Goal: Task Accomplishment & Management: Use online tool/utility

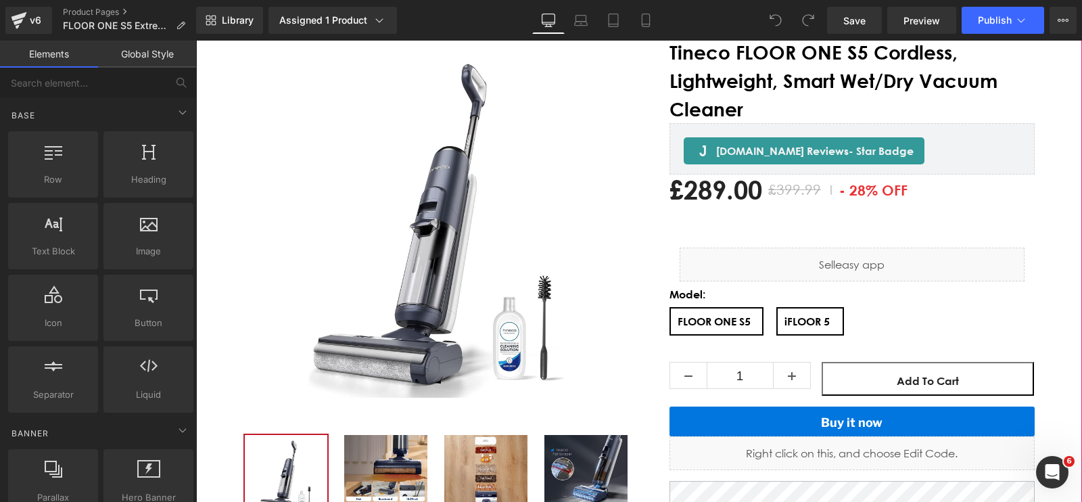
scroll to position [254, 0]
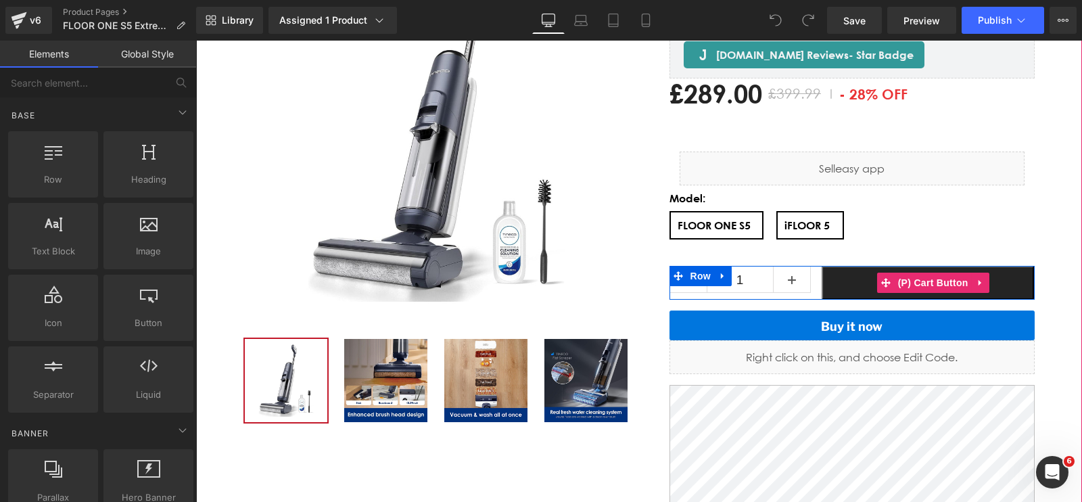
click at [831, 288] on button "Add To Cart" at bounding box center [927, 283] width 213 height 34
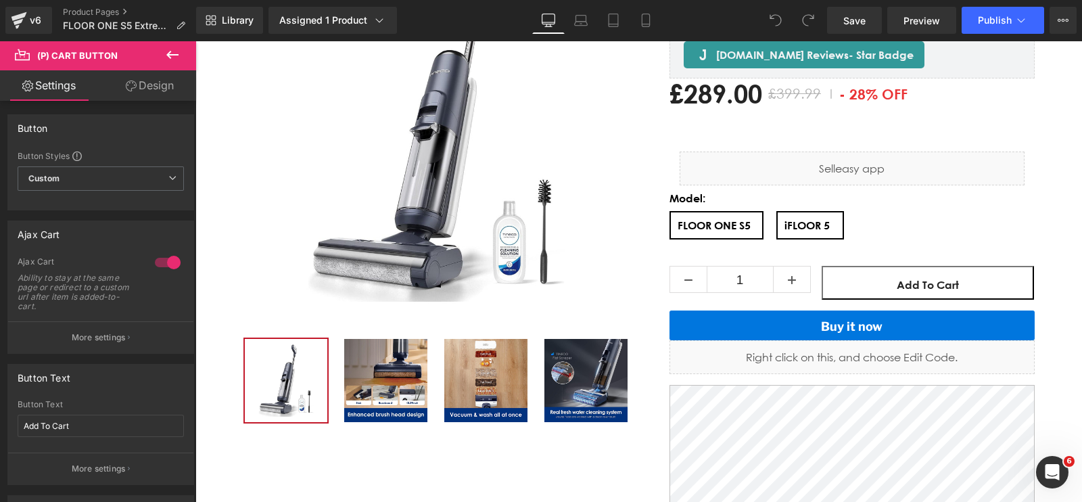
click at [172, 51] on icon at bounding box center [172, 55] width 16 height 16
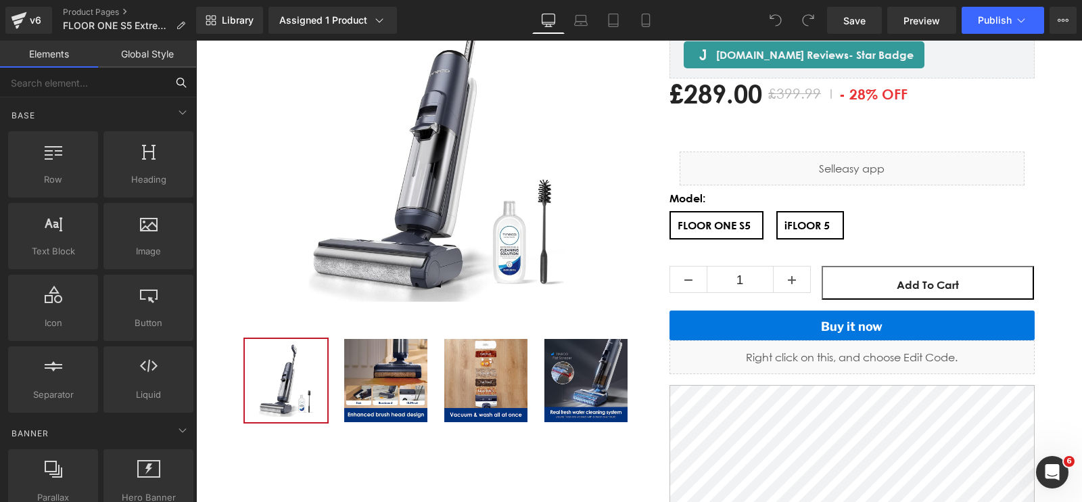
click at [108, 77] on input "text" at bounding box center [83, 83] width 166 height 30
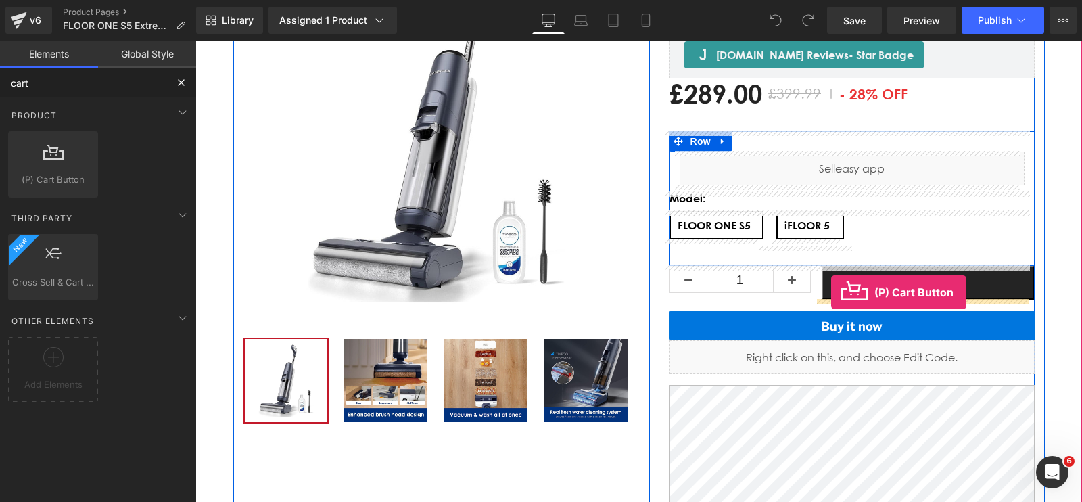
drag, startPoint x: 249, startPoint y: 201, endPoint x: 831, endPoint y: 292, distance: 588.5
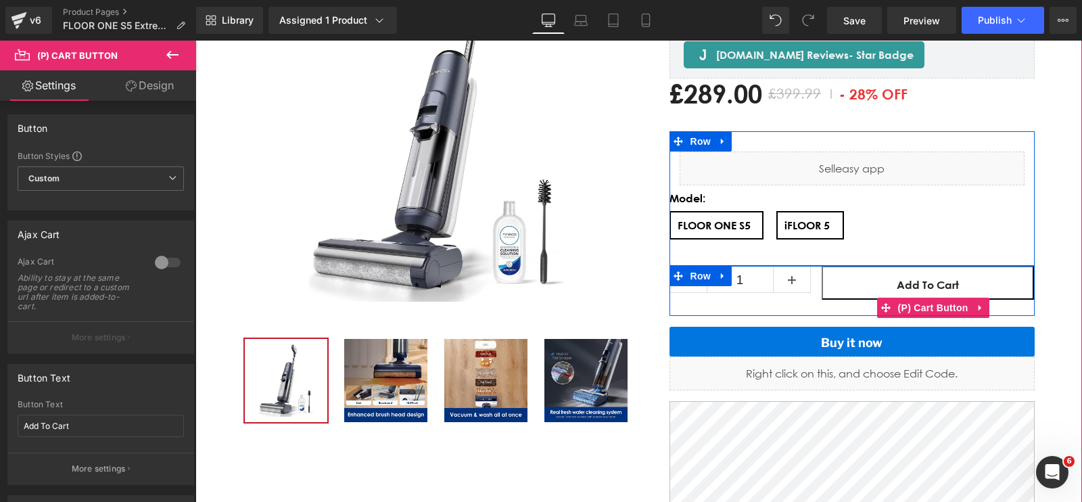
click at [921, 305] on span "(P) Cart Button" at bounding box center [932, 307] width 77 height 20
click at [909, 304] on span "(P) Cart Button" at bounding box center [932, 308] width 77 height 20
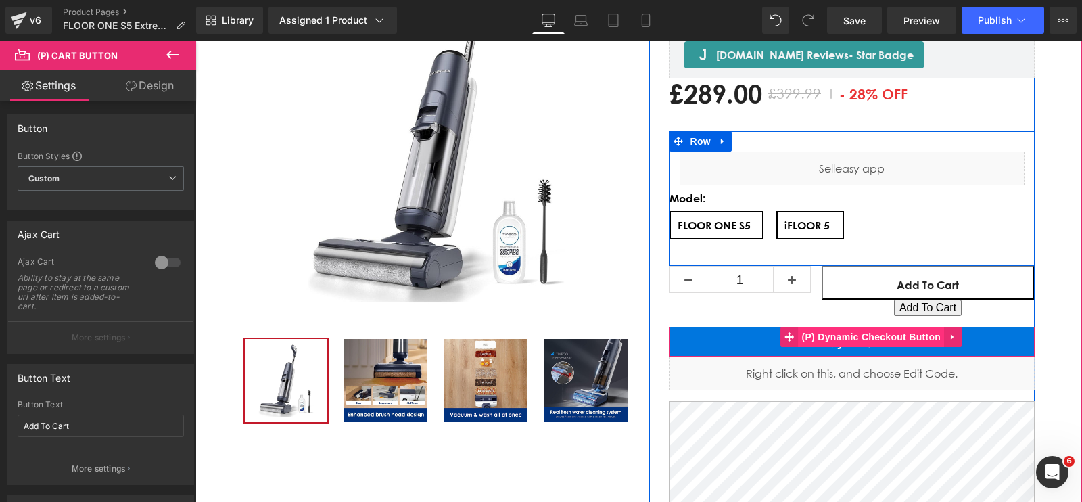
click at [904, 343] on span "(P) Dynamic Checkout Button" at bounding box center [871, 337] width 146 height 20
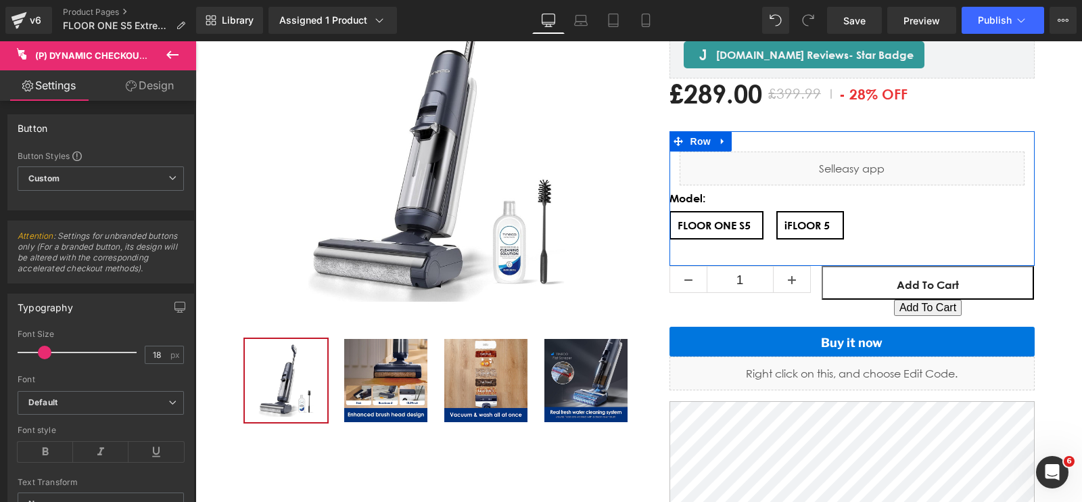
click at [170, 55] on icon at bounding box center [172, 55] width 12 height 8
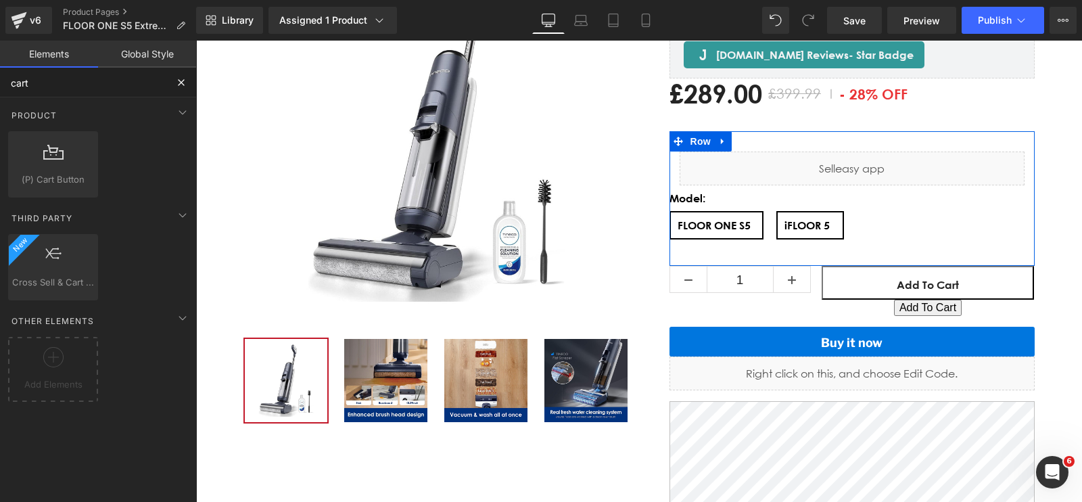
click at [75, 83] on input "cart" at bounding box center [83, 83] width 166 height 30
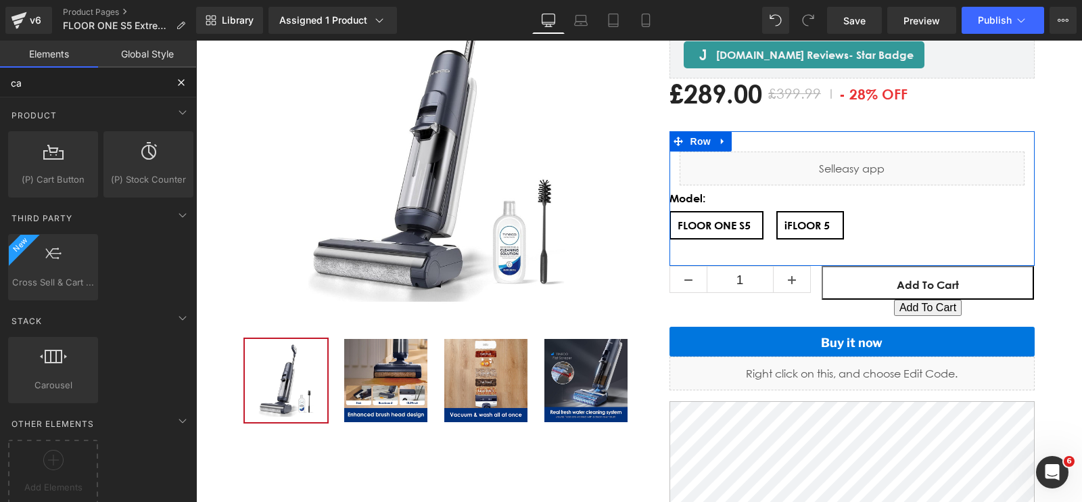
type input "c"
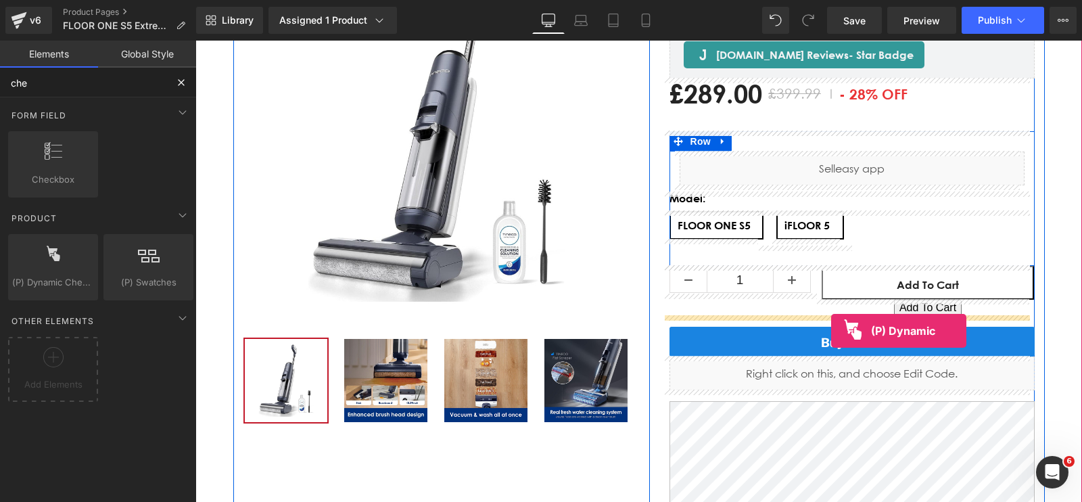
drag, startPoint x: 243, startPoint y: 288, endPoint x: 831, endPoint y: 331, distance: 589.0
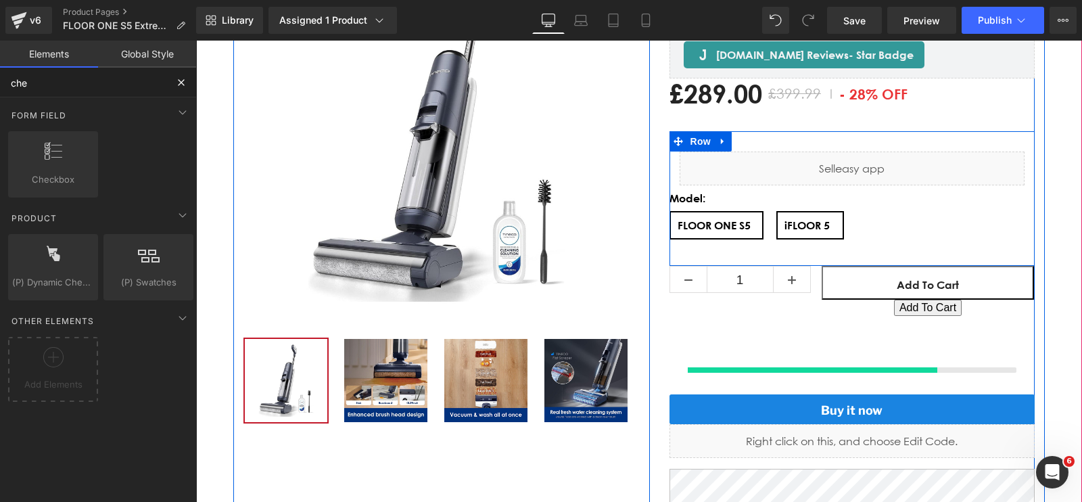
type input "che"
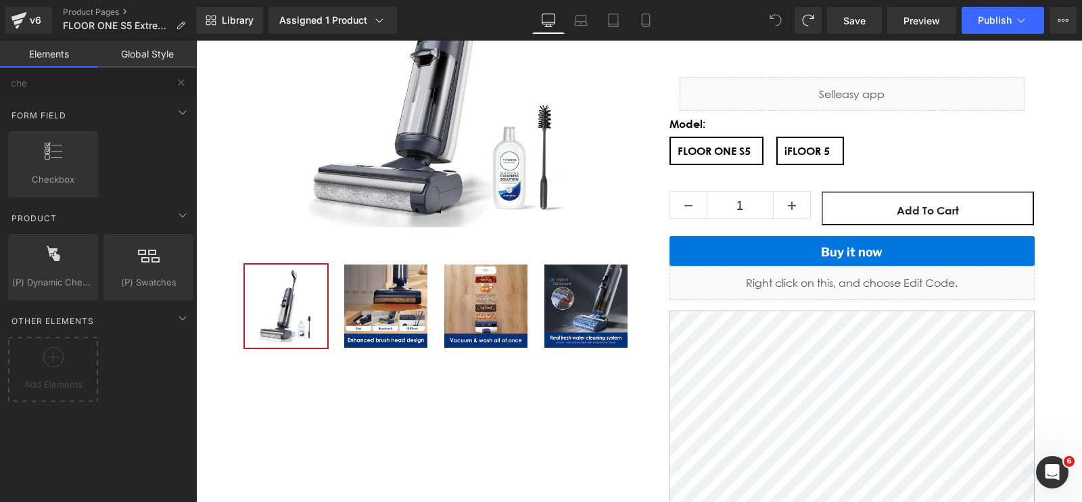
scroll to position [168, 0]
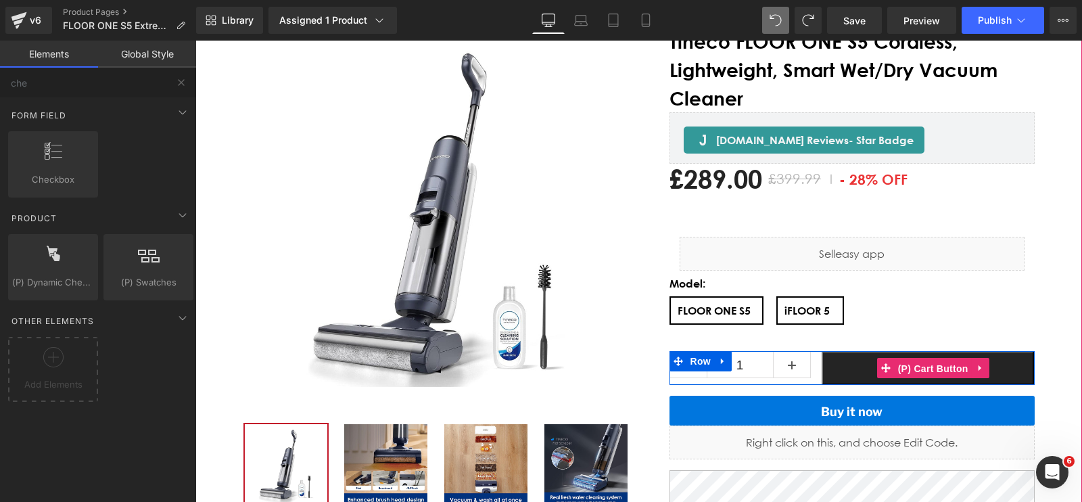
click at [896, 364] on span "(P) Cart Button" at bounding box center [932, 368] width 77 height 20
